Goal: Task Accomplishment & Management: Manage account settings

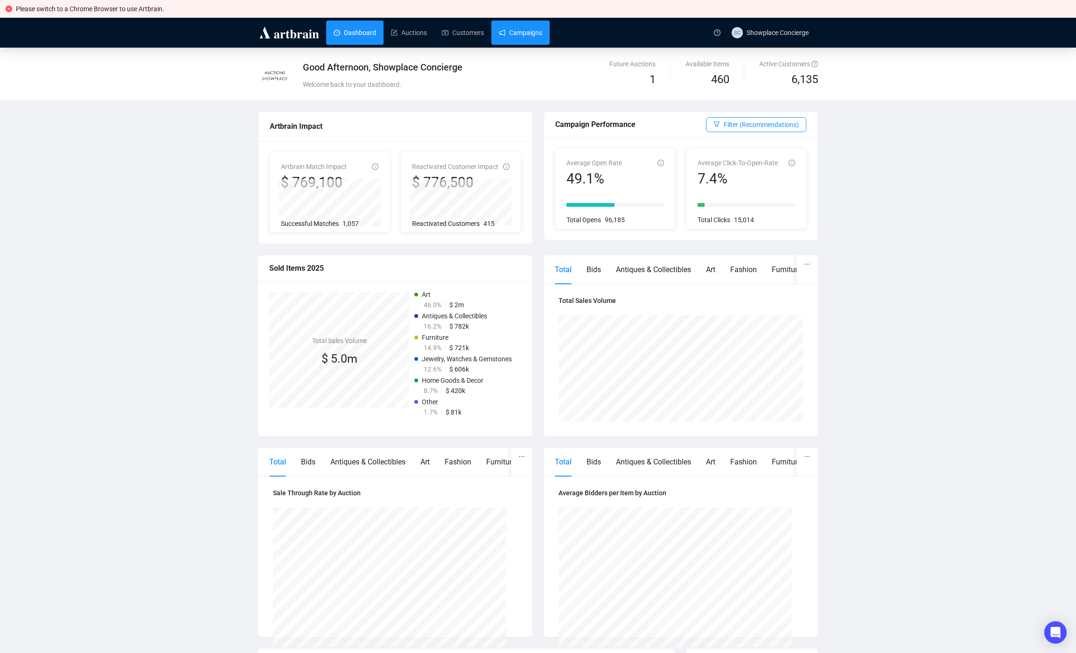
click at [540, 30] on link "Campaigns" at bounding box center [520, 33] width 43 height 24
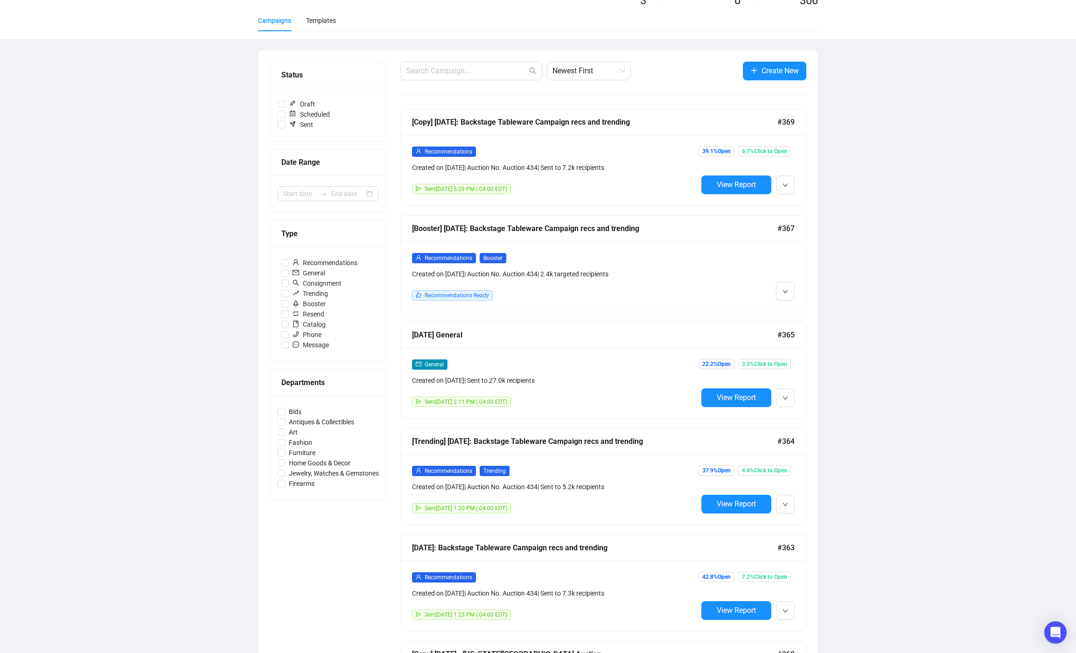
scroll to position [163, 0]
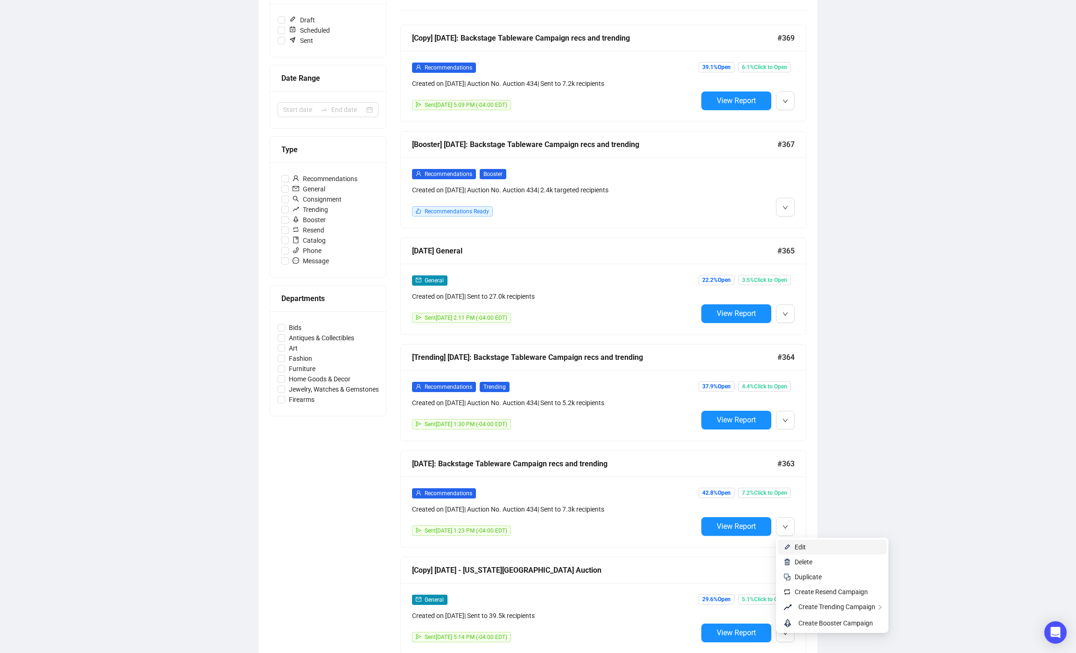
click at [802, 545] on span "Edit" at bounding box center [800, 546] width 11 height 7
